Goal: Information Seeking & Learning: Learn about a topic

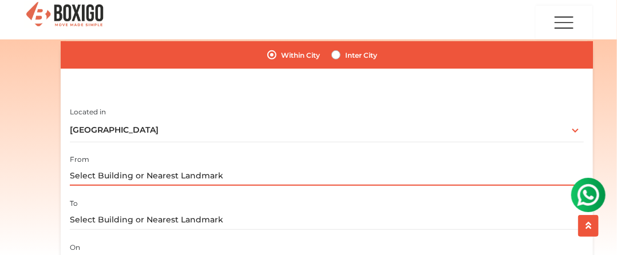
click at [207, 177] on input "text" at bounding box center [327, 176] width 514 height 20
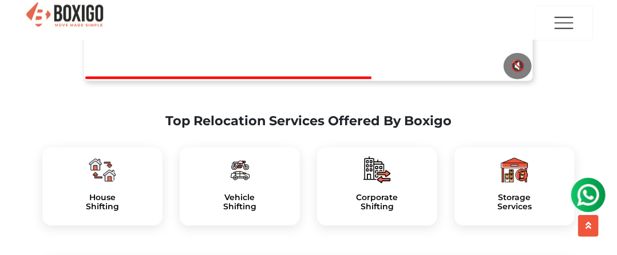
scroll to position [859, 0]
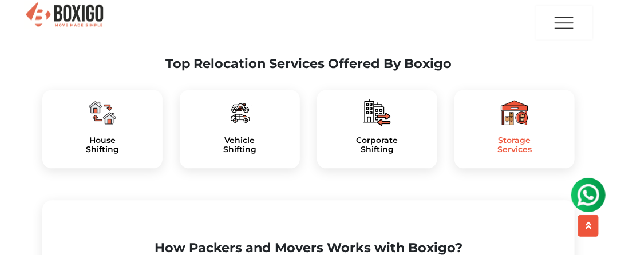
click at [515, 155] on h5 "Storage Services" at bounding box center [515, 145] width 102 height 19
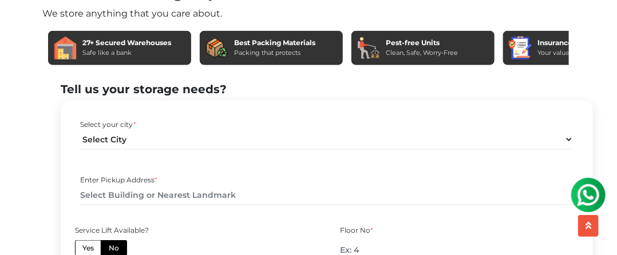
scroll to position [515, 0]
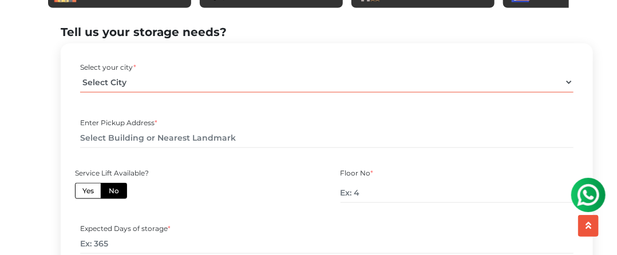
click at [157, 93] on select "Select City Bangalore Bengaluru Bhopal Bhubaneswar Chennai Coimbatore Cuttack D…" at bounding box center [327, 83] width 494 height 20
select select "[GEOGRAPHIC_DATA]"
click at [80, 93] on select "Select City Bangalore Bengaluru Bhopal Bhubaneswar Chennai Coimbatore Cuttack D…" at bounding box center [327, 83] width 494 height 20
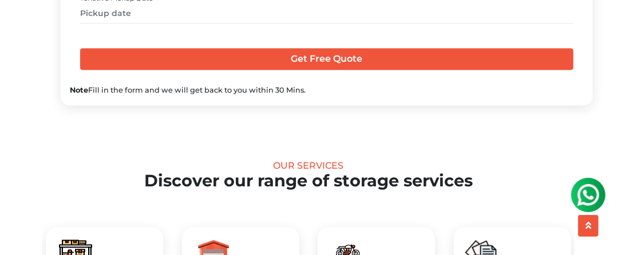
scroll to position [858, 0]
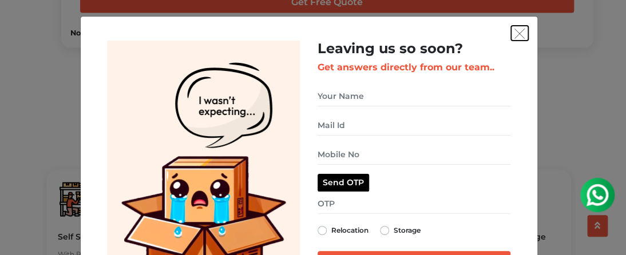
click at [515, 35] on img "get free quote dialog" at bounding box center [520, 34] width 10 height 10
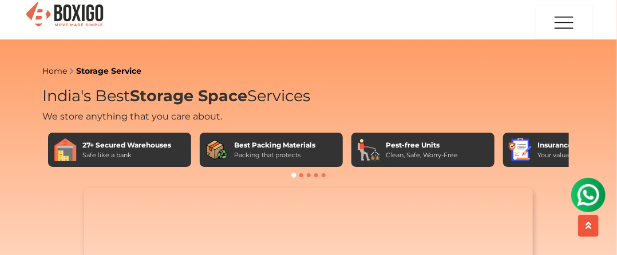
scroll to position [115, 0]
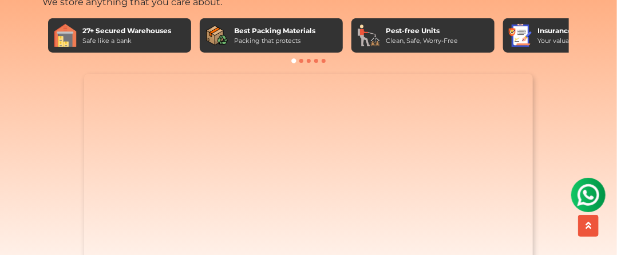
click at [261, 35] on div "Best Packing Materials" at bounding box center [274, 31] width 81 height 10
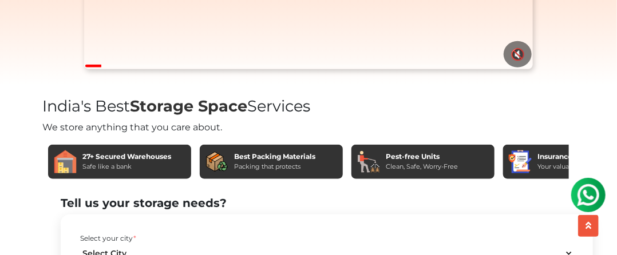
scroll to position [458, 0]
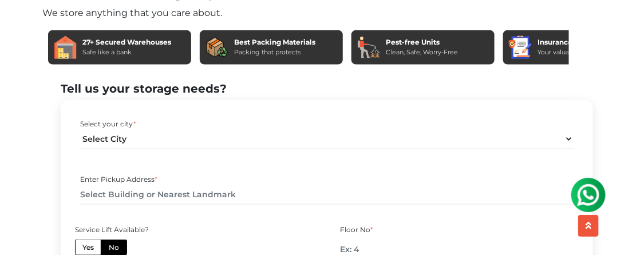
click at [268, 48] on div "Best Packing Materials" at bounding box center [274, 42] width 81 height 10
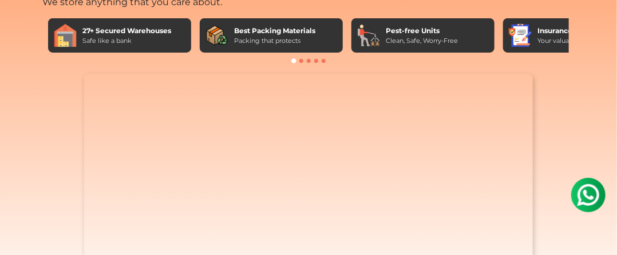
scroll to position [0, 0]
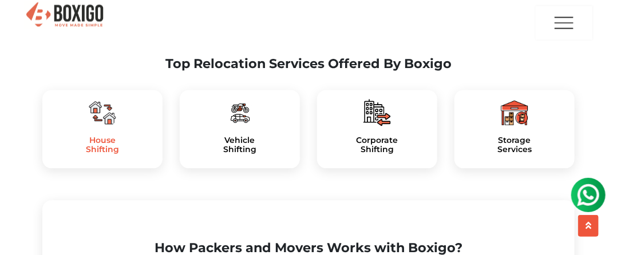
click at [97, 155] on h5 "House Shifting" at bounding box center [103, 145] width 102 height 19
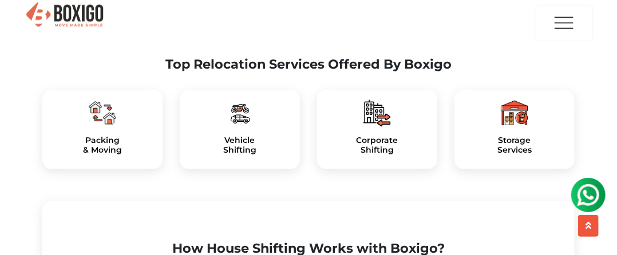
scroll to position [916, 0]
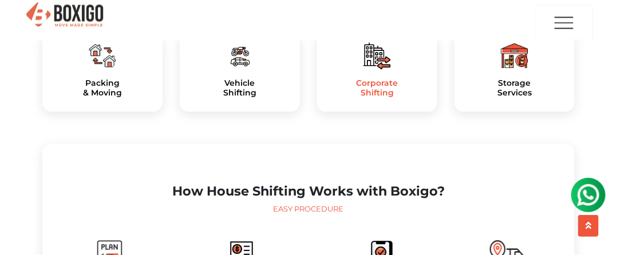
click at [373, 98] on h5 "Corporate Shifting" at bounding box center [377, 87] width 102 height 19
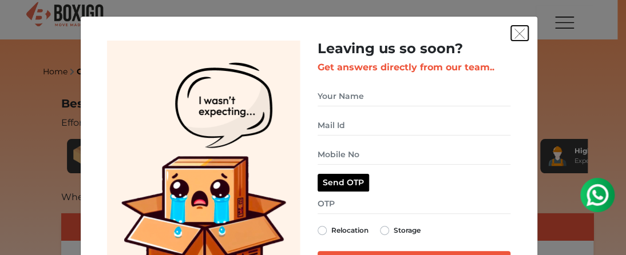
click at [515, 35] on img "get free quote dialog" at bounding box center [520, 34] width 10 height 10
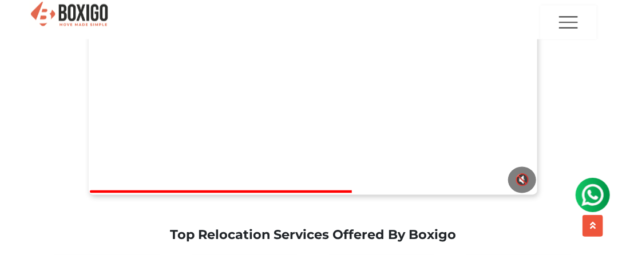
scroll to position [573, 0]
